Goal: Task Accomplishment & Management: Use online tool/utility

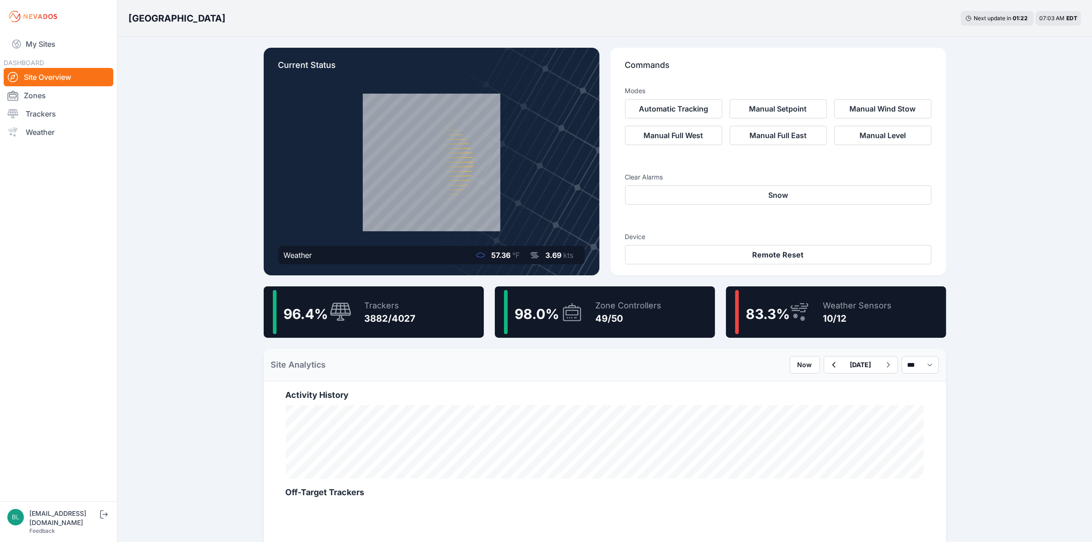
click at [668, 317] on div "98.0 % Zone Controllers 49/50" at bounding box center [605, 311] width 220 height 51
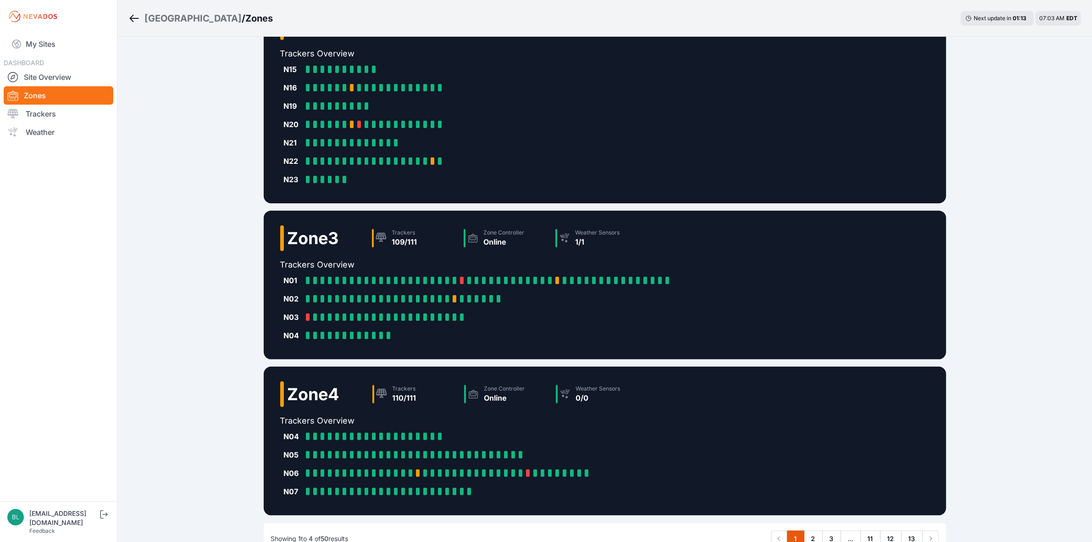
scroll to position [281, 0]
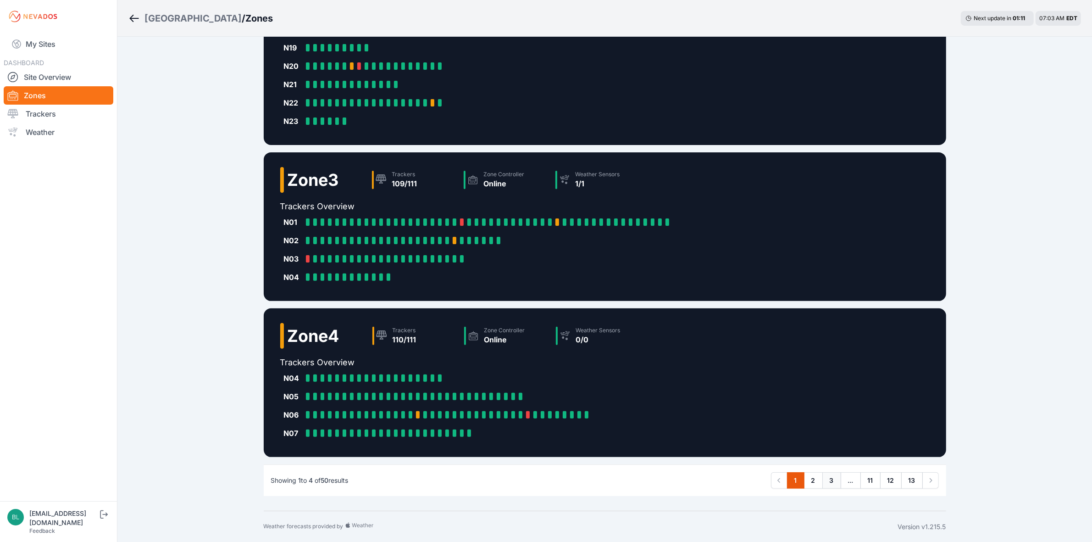
click at [836, 418] on link "3" at bounding box center [832, 480] width 19 height 17
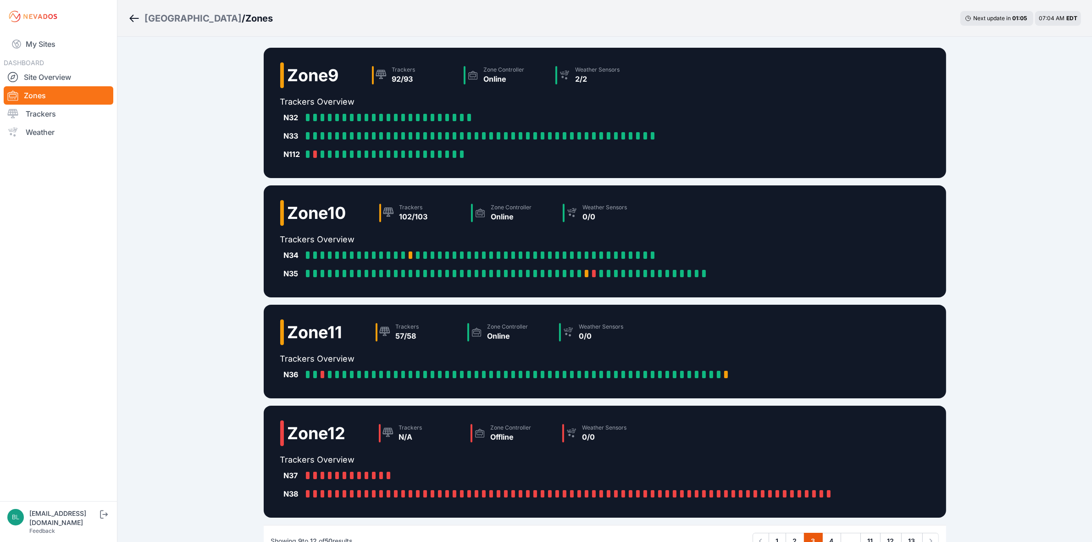
scroll to position [61, 0]
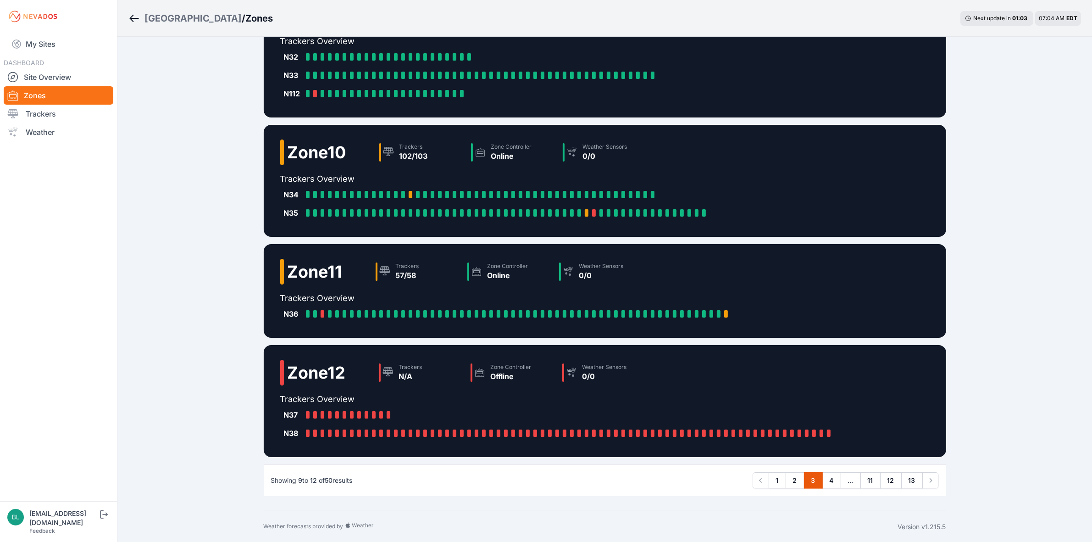
click at [841, 418] on span "..." at bounding box center [851, 480] width 20 height 17
click at [838, 418] on link "4" at bounding box center [832, 480] width 19 height 17
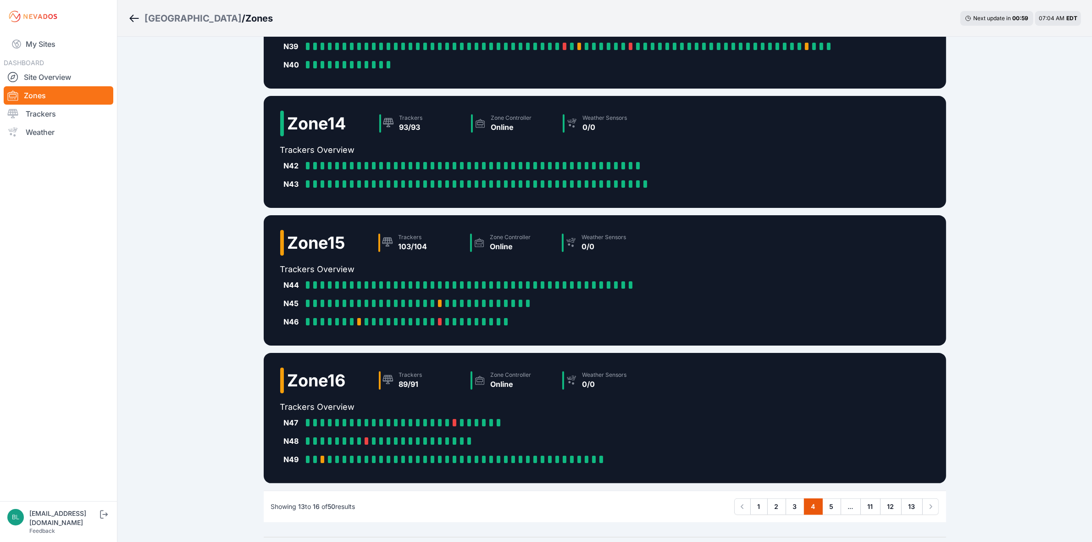
scroll to position [97, 0]
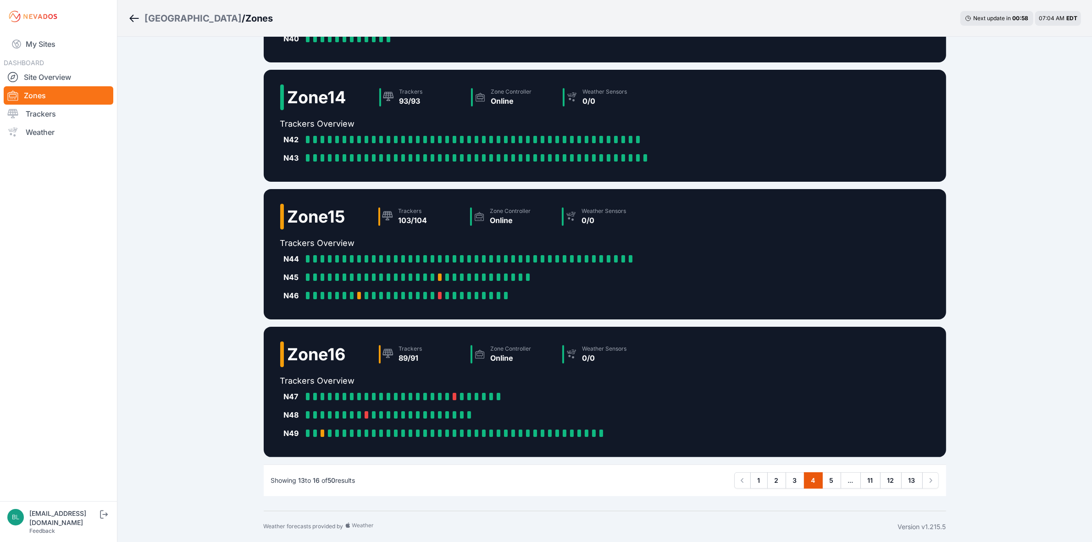
click at [839, 418] on link "5" at bounding box center [832, 480] width 19 height 17
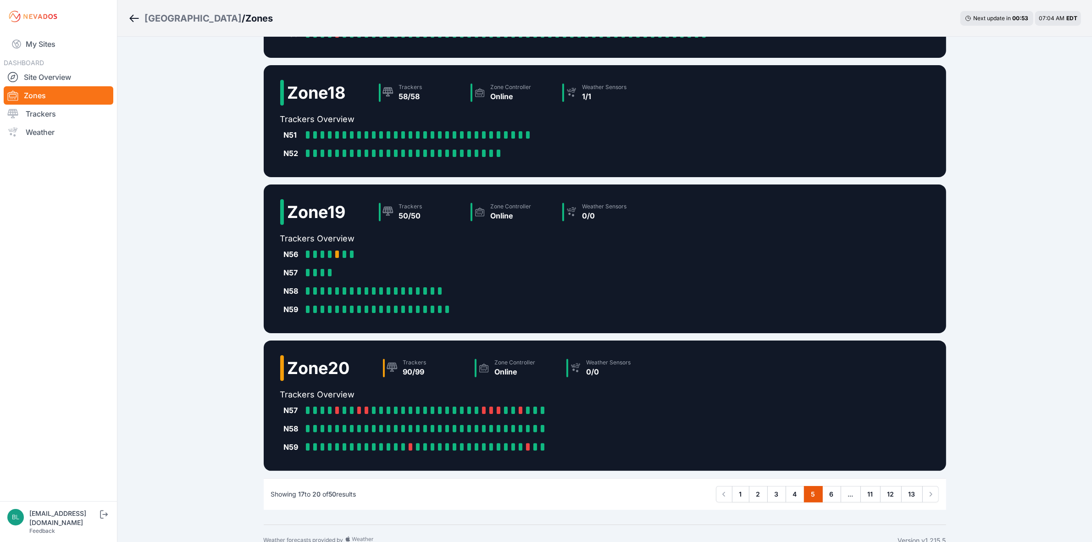
scroll to position [134, 0]
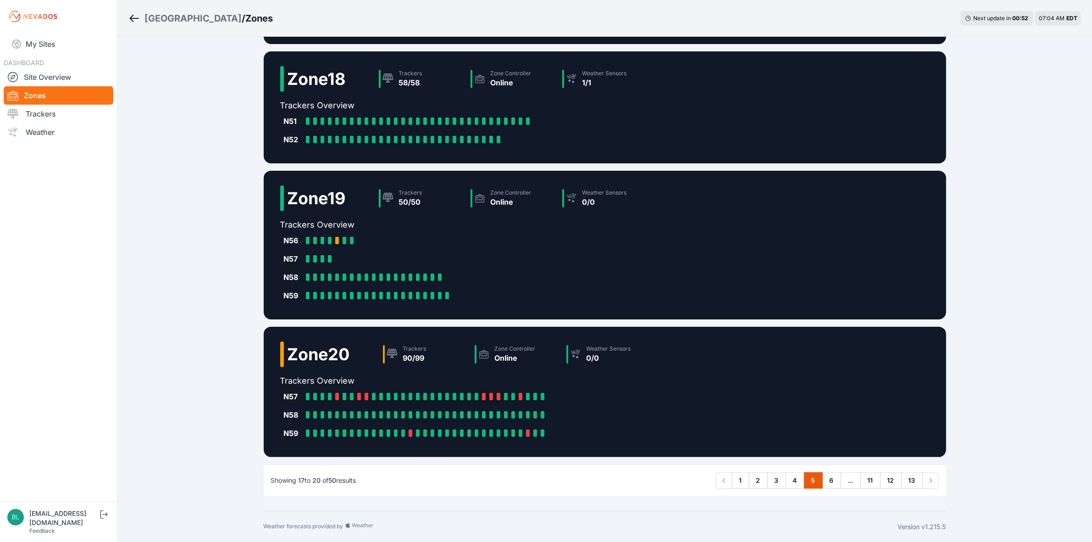
click at [839, 418] on link "6" at bounding box center [832, 480] width 19 height 17
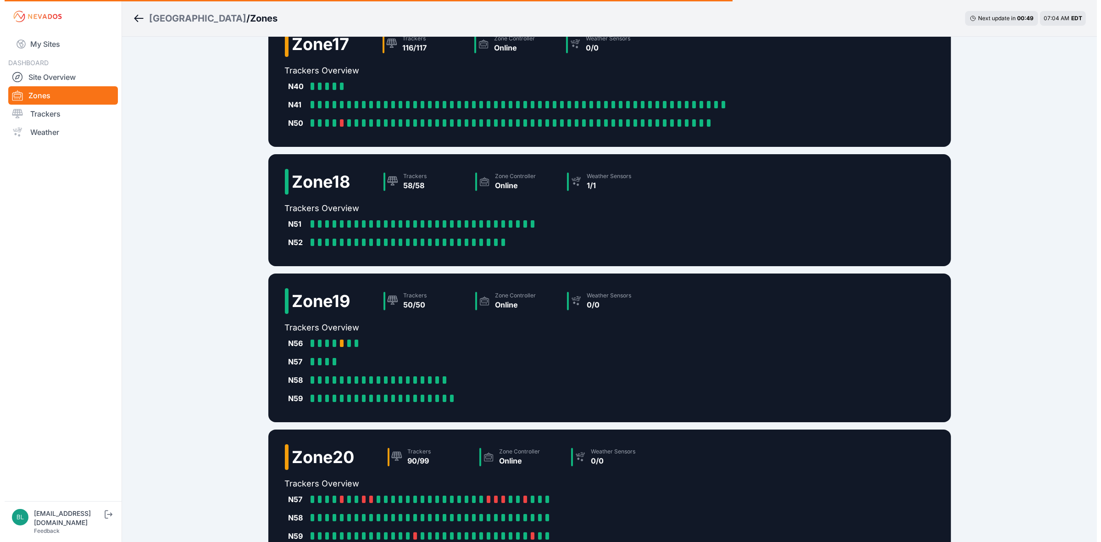
scroll to position [0, 0]
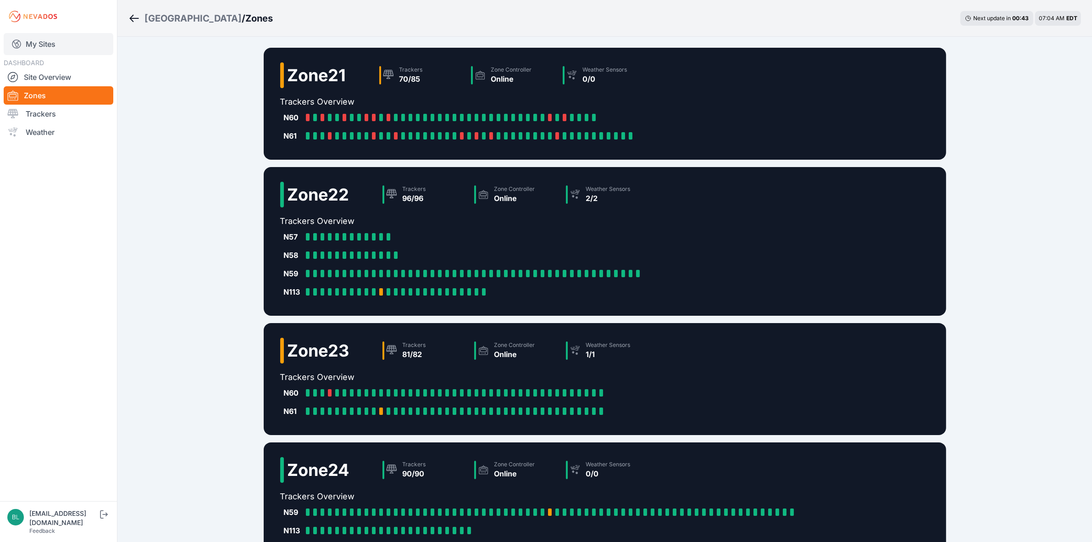
click at [55, 35] on link "My Sites" at bounding box center [59, 44] width 110 height 22
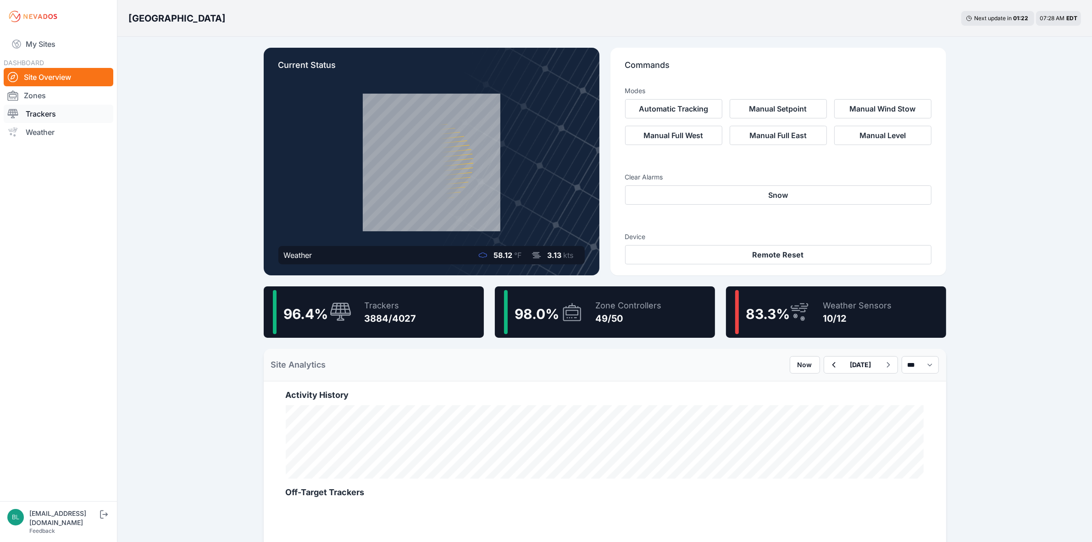
click at [89, 112] on link "Trackers" at bounding box center [59, 114] width 110 height 18
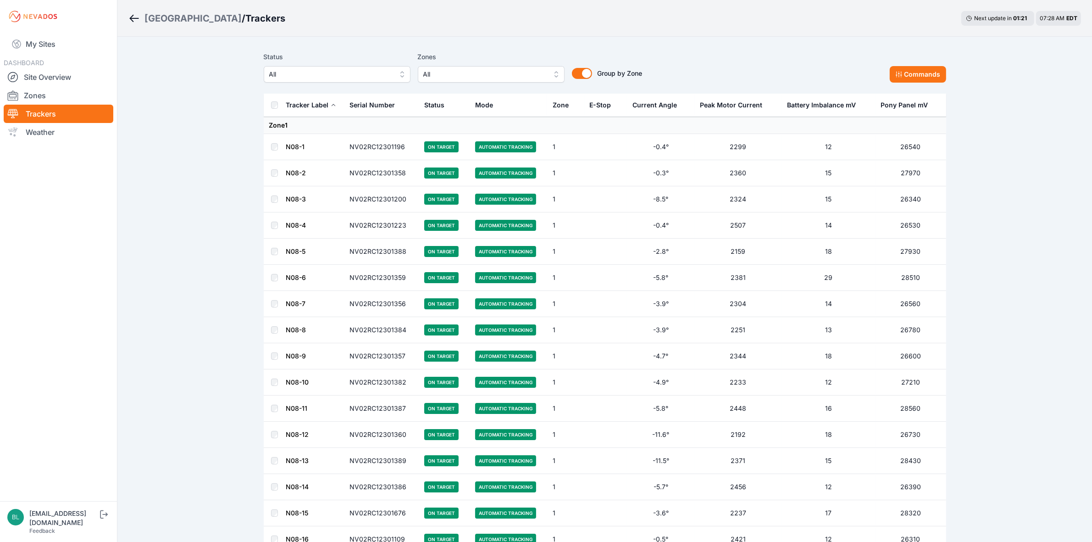
click at [457, 72] on span "All" at bounding box center [484, 74] width 123 height 11
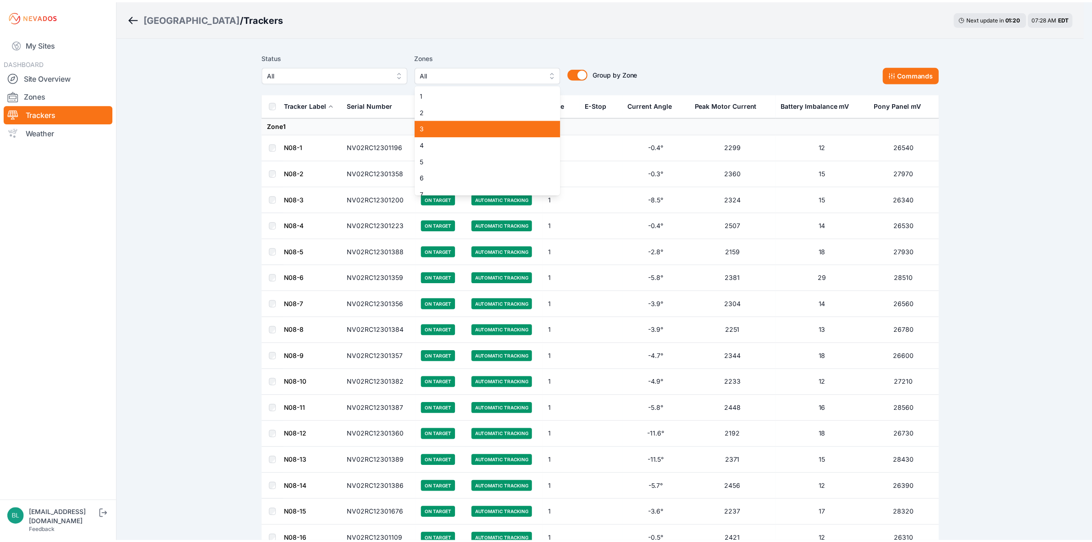
scroll to position [115, 0]
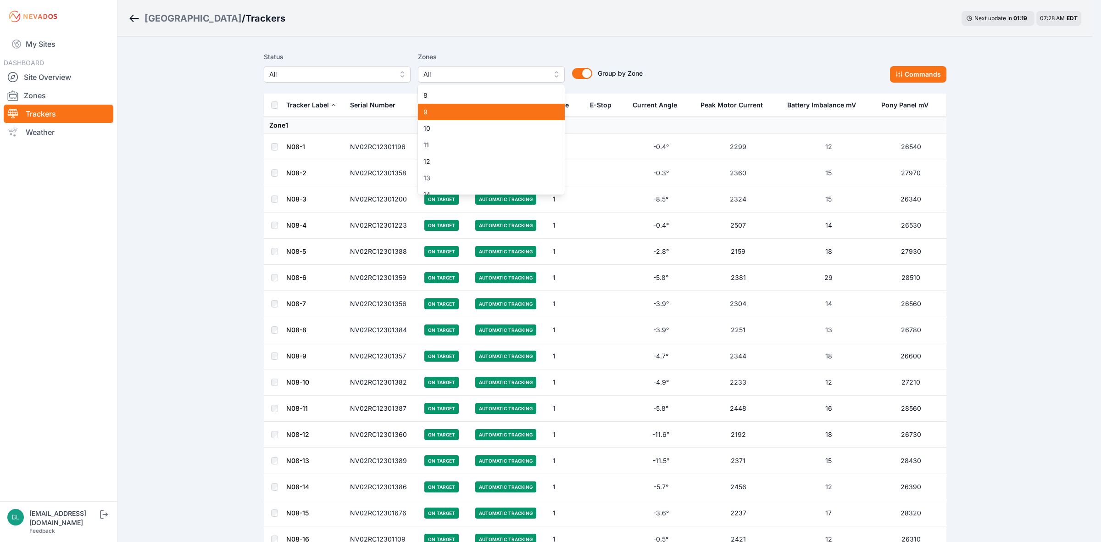
click at [464, 106] on div "9" at bounding box center [491, 112] width 147 height 17
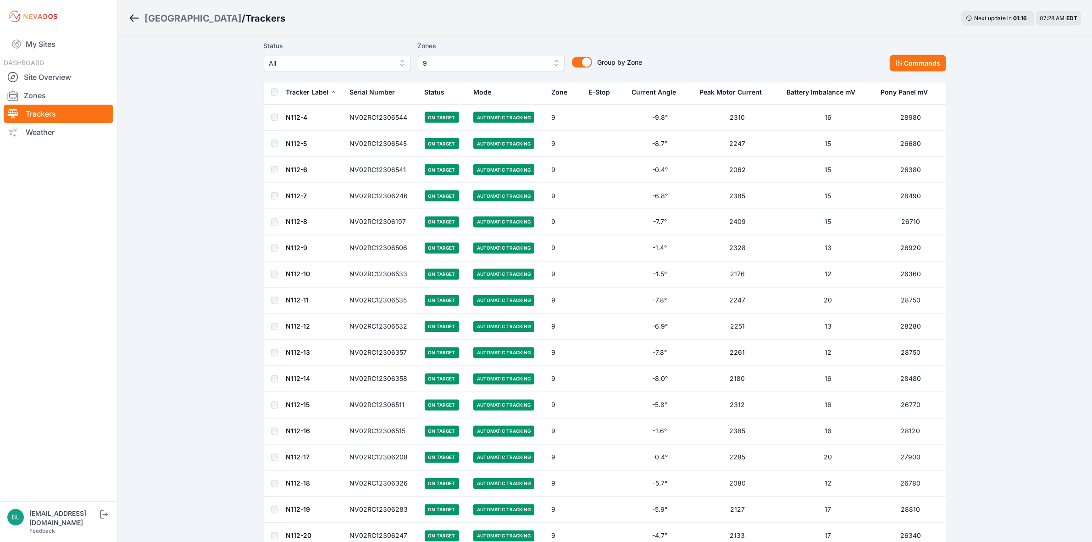
scroll to position [2127, 0]
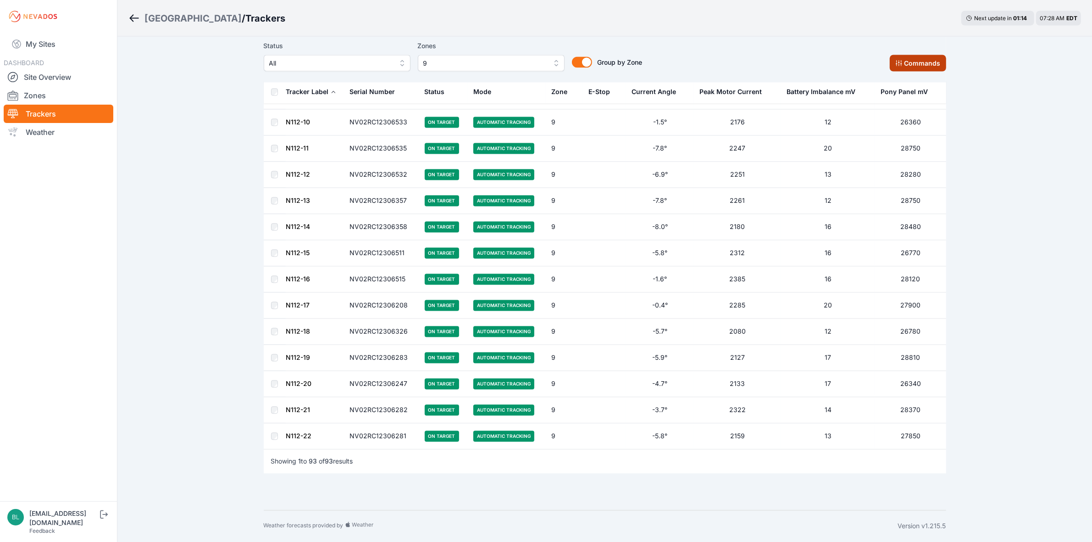
click at [936, 67] on button "Commands" at bounding box center [918, 63] width 56 height 17
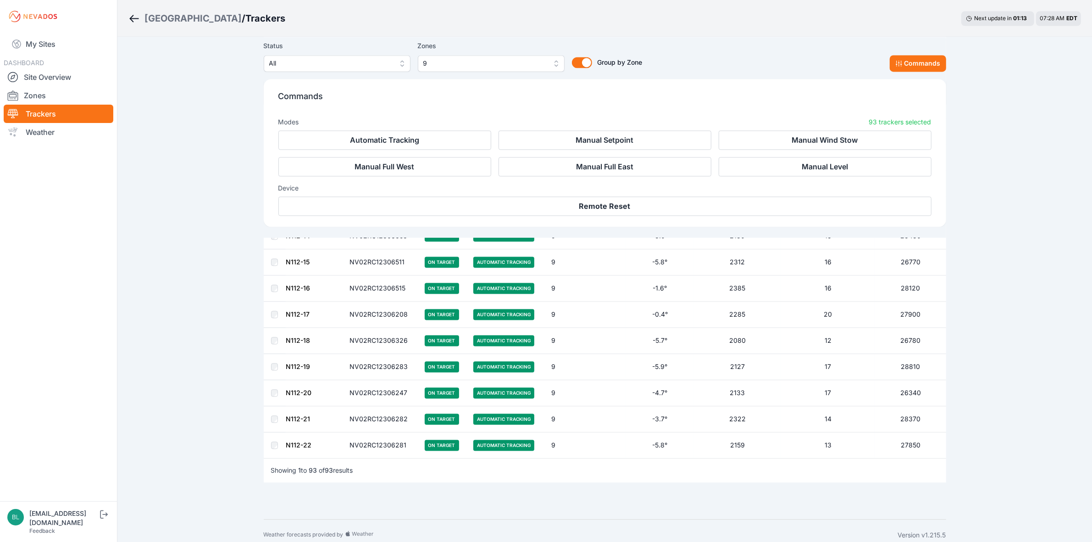
scroll to position [2282, 0]
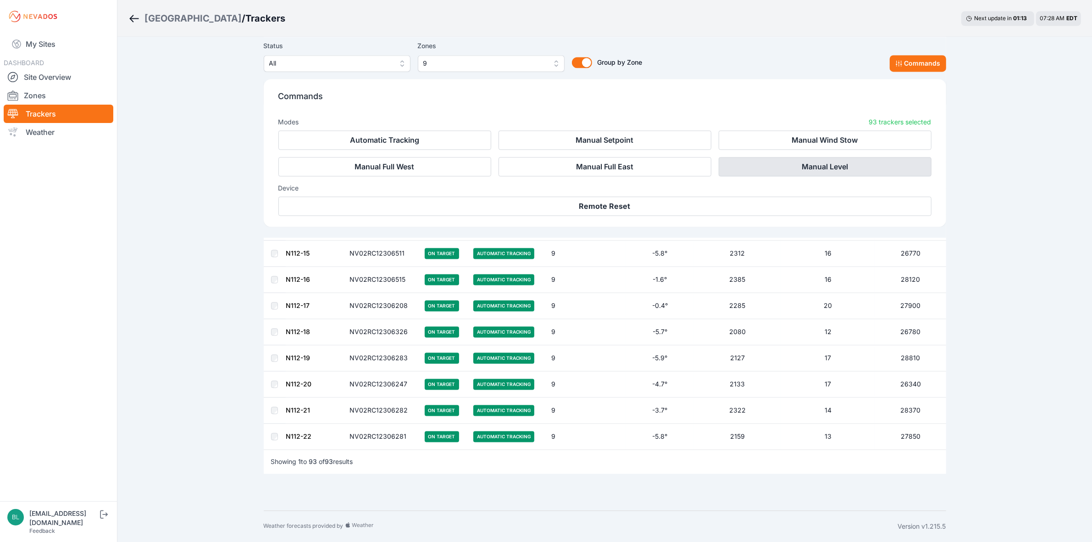
click at [822, 163] on button "Manual Level" at bounding box center [825, 166] width 213 height 19
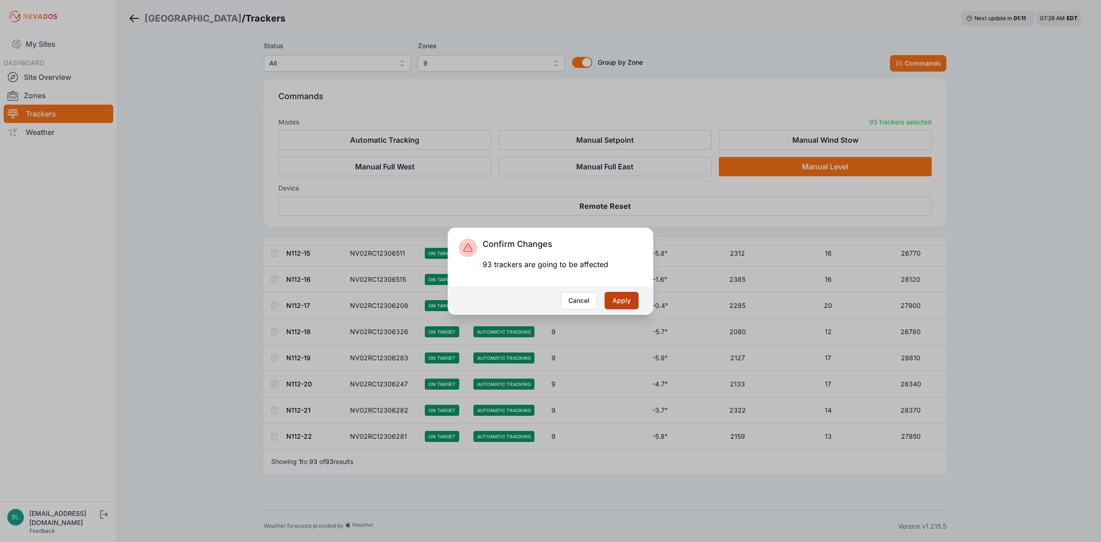
click at [612, 296] on button "Apply" at bounding box center [622, 300] width 34 height 17
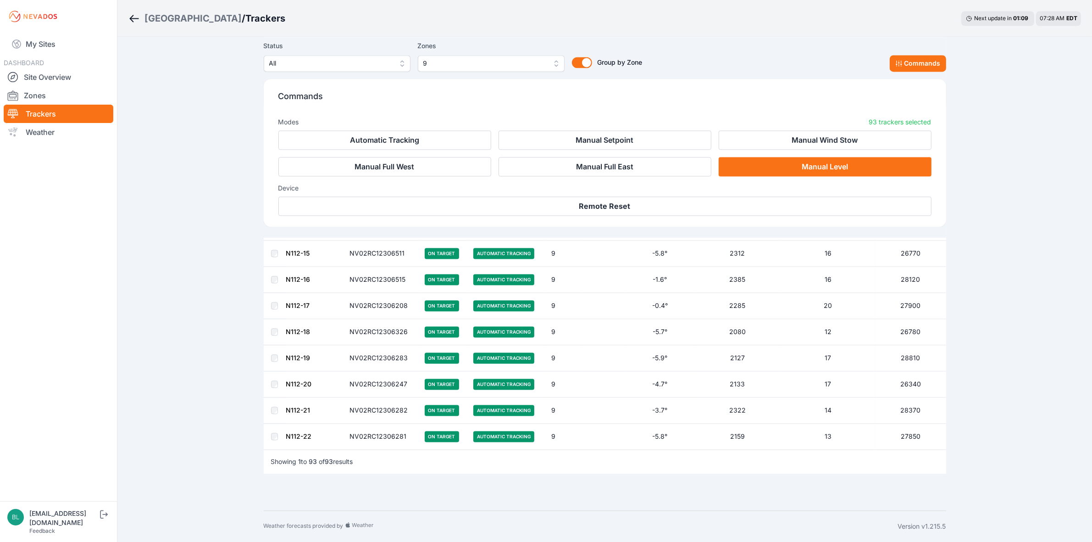
click at [748, 56] on div "Status All Zones 9 Group by Zone Group by Zone Commands" at bounding box center [605, 55] width 683 height 31
